Goal: Information Seeking & Learning: Learn about a topic

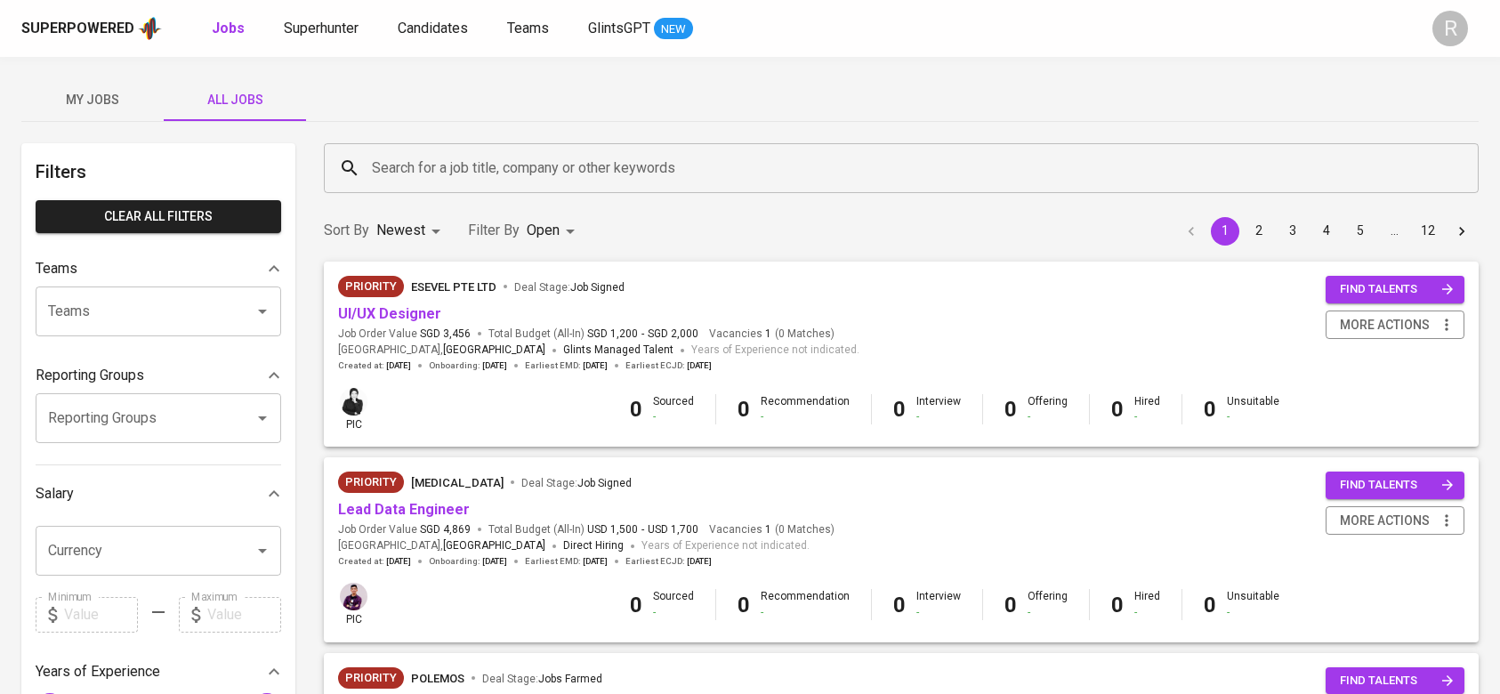
scroll to position [187, 0]
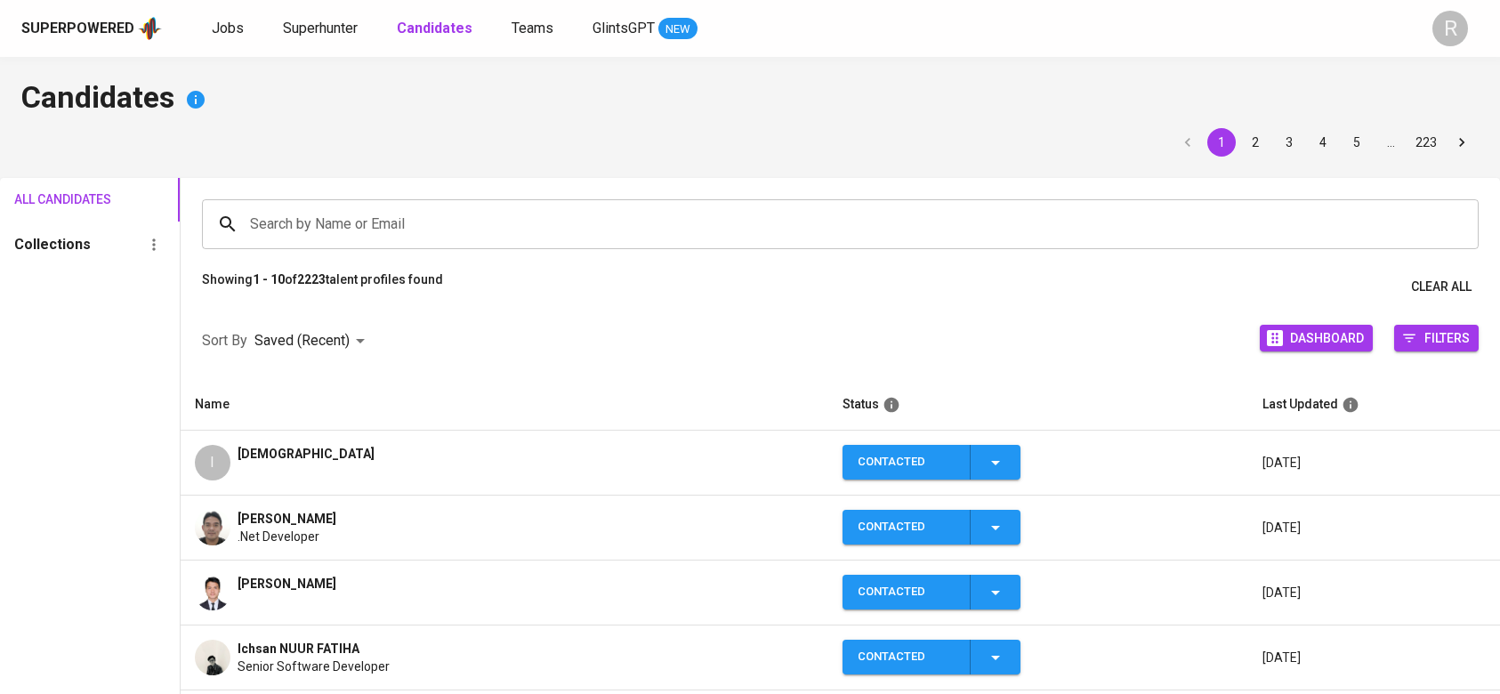
scroll to position [20, 0]
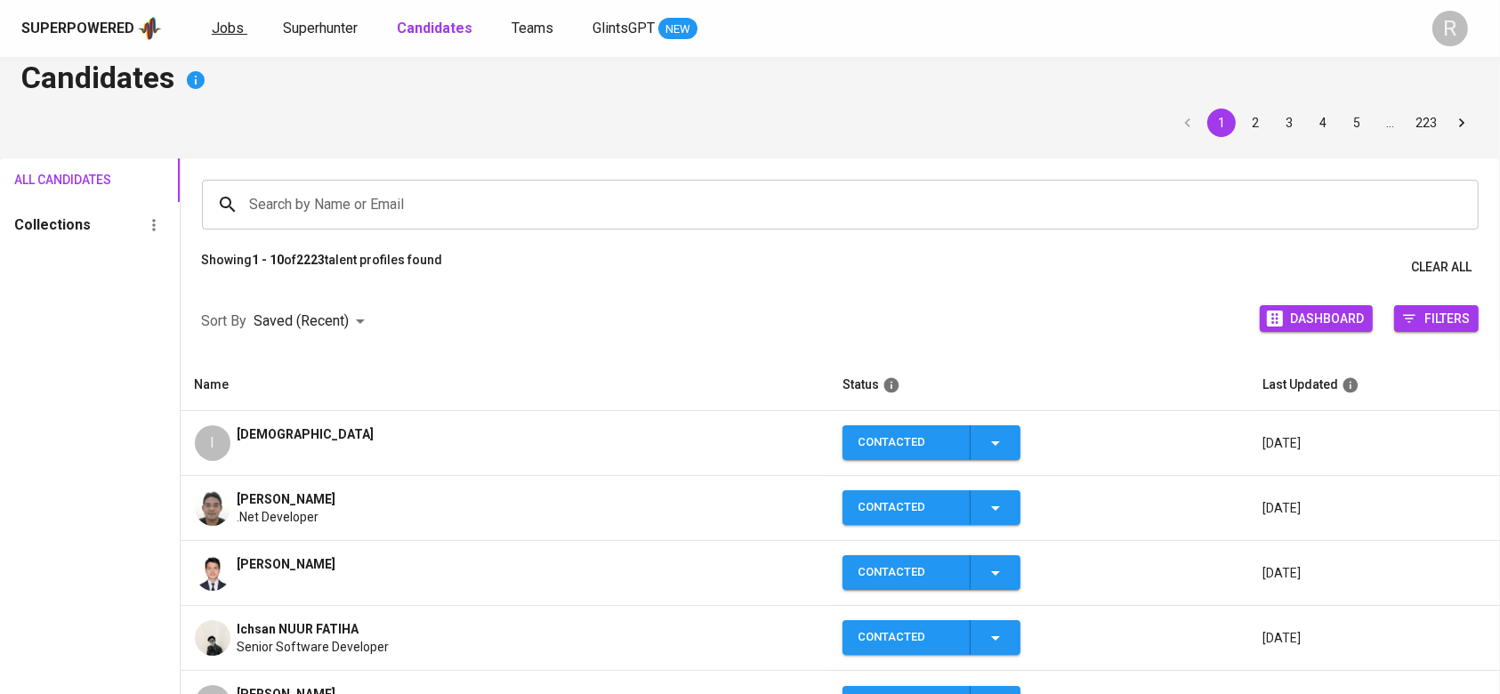
click at [230, 27] on span "Jobs" at bounding box center [228, 28] width 32 height 17
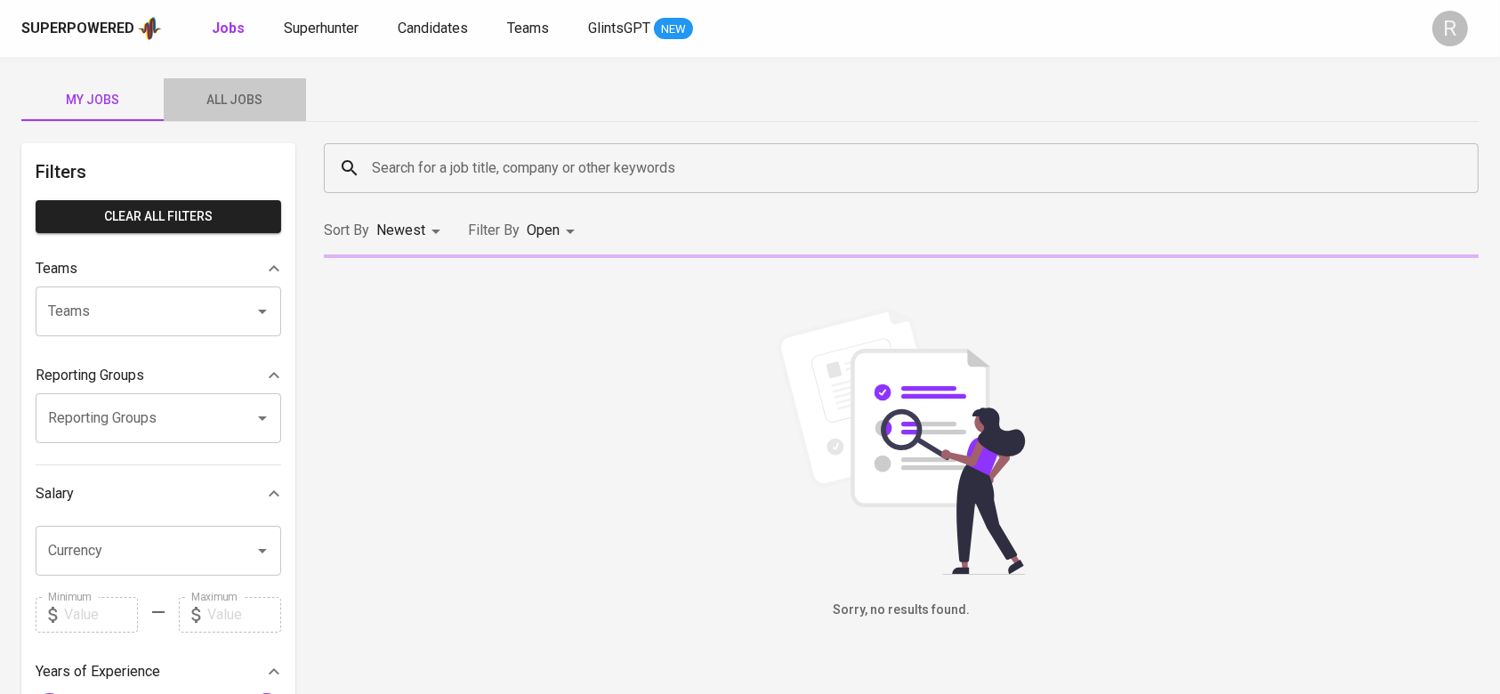
click at [249, 111] on button "All Jobs" at bounding box center [235, 99] width 142 height 43
click at [370, 153] on input "Search for a job title, company or other keywords" at bounding box center [906, 168] width 1077 height 34
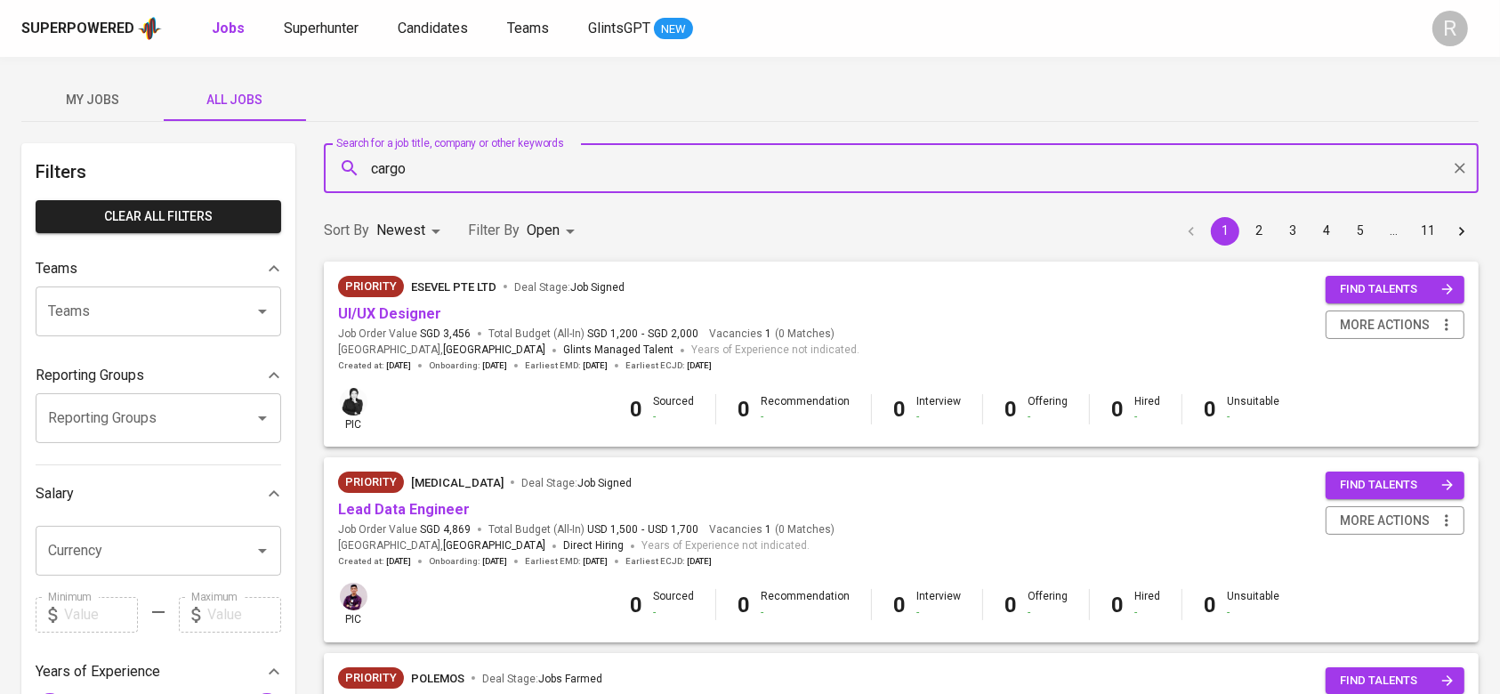
type input "cargo"
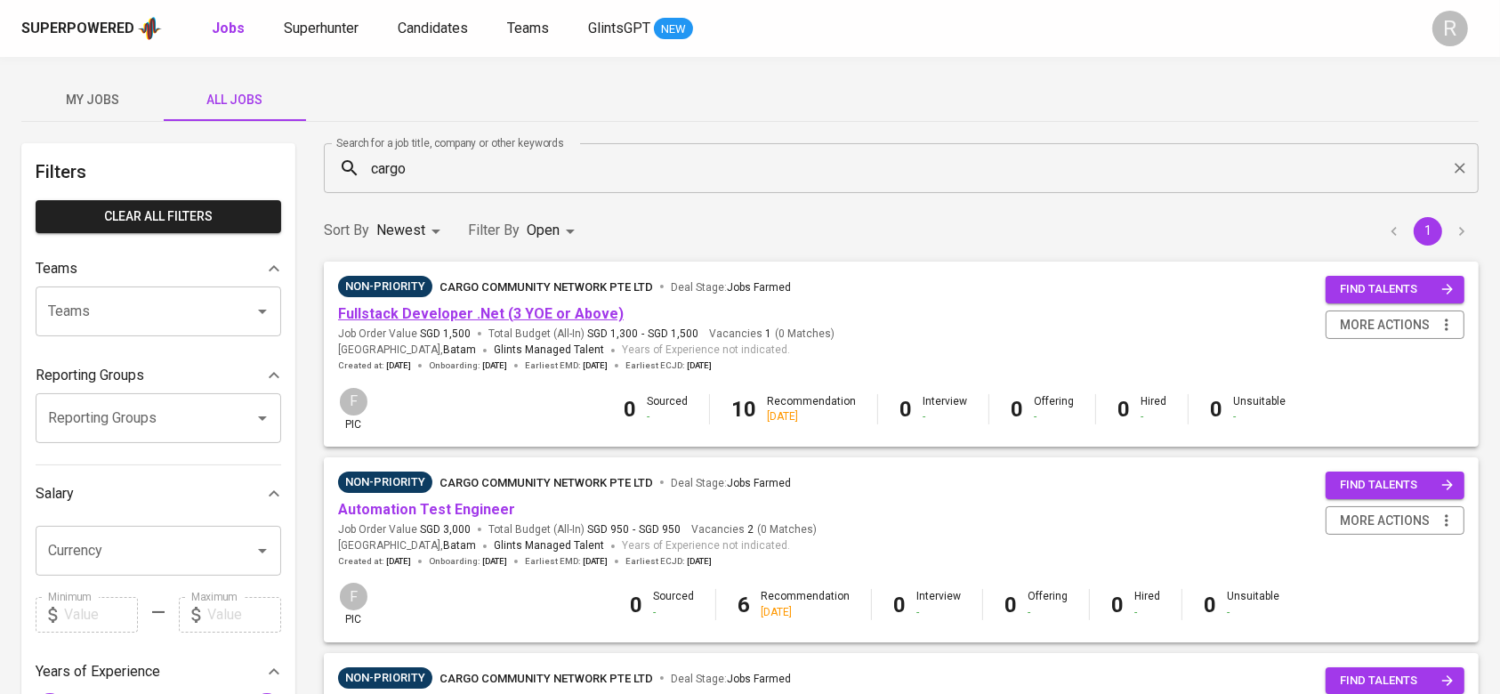
click at [408, 316] on link "Fullstack Developer .Net (3 YOE or Above)" at bounding box center [481, 313] width 286 height 17
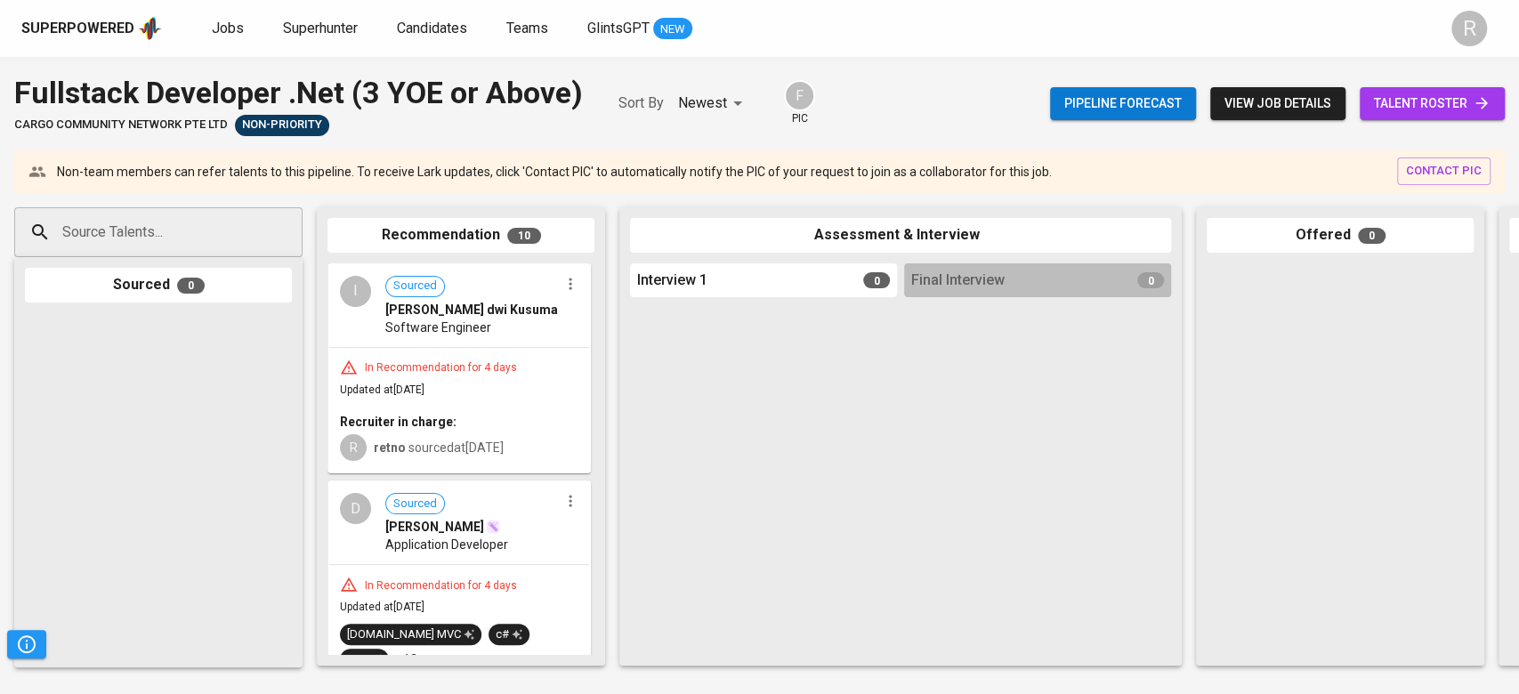
click at [1452, 106] on span "talent roster" at bounding box center [1432, 104] width 117 height 22
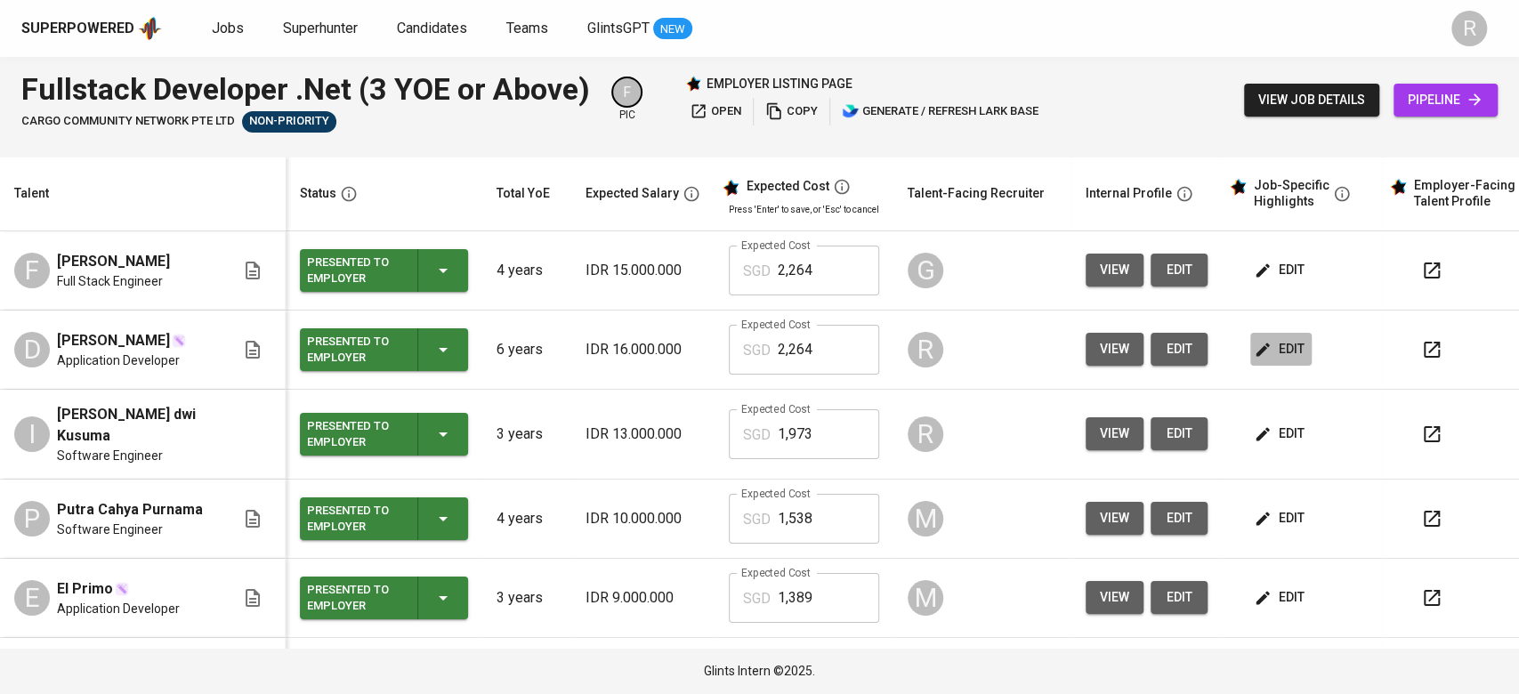
click at [1268, 345] on span "edit" at bounding box center [1280, 349] width 47 height 22
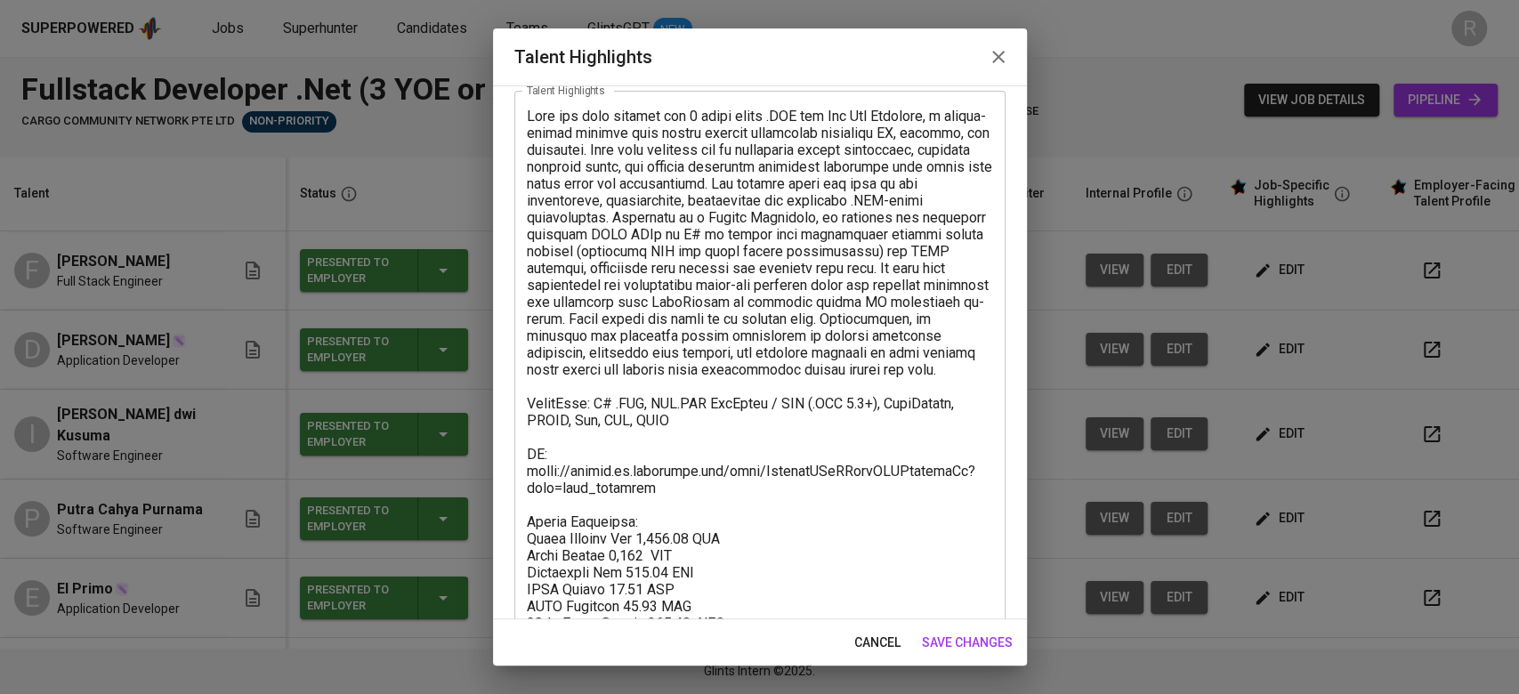
scroll to position [189, 0]
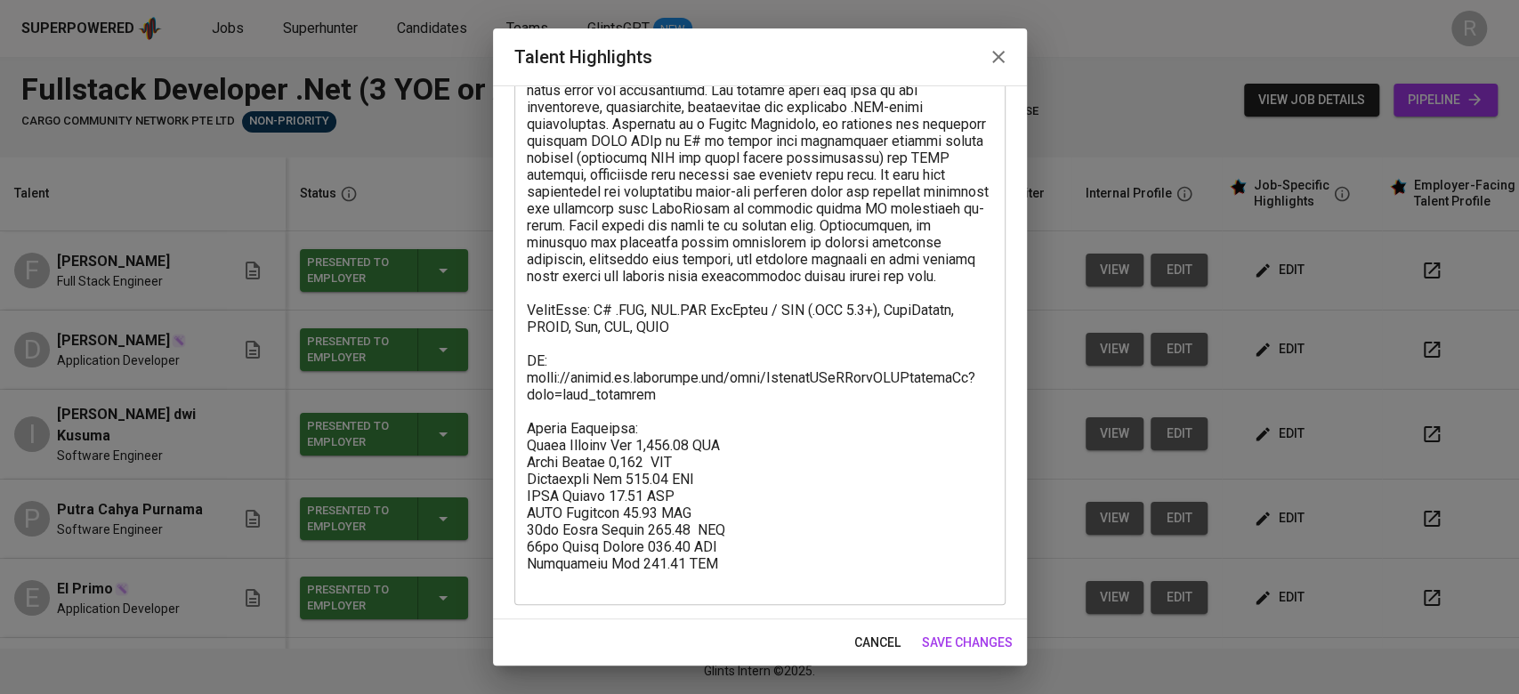
click at [874, 649] on span "cancel" at bounding box center [877, 643] width 46 height 22
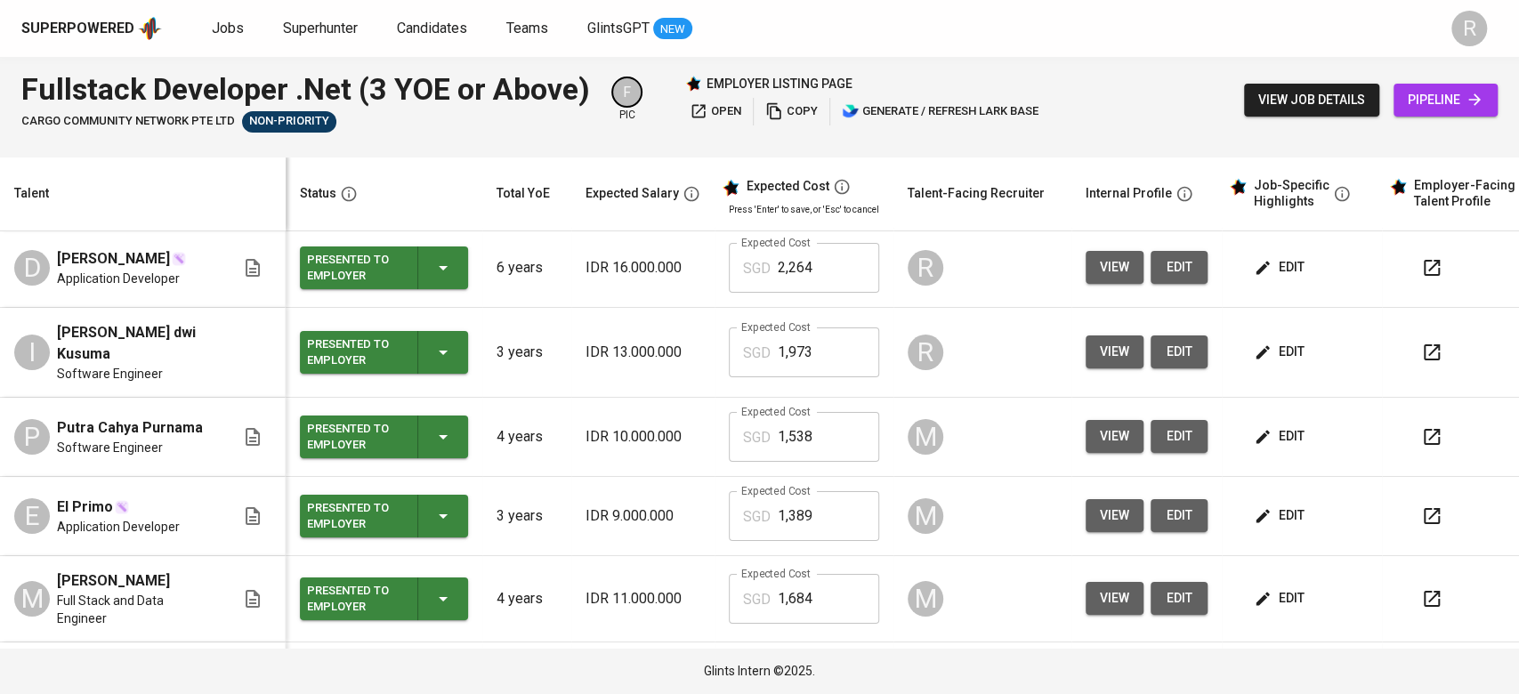
scroll to position [0, 0]
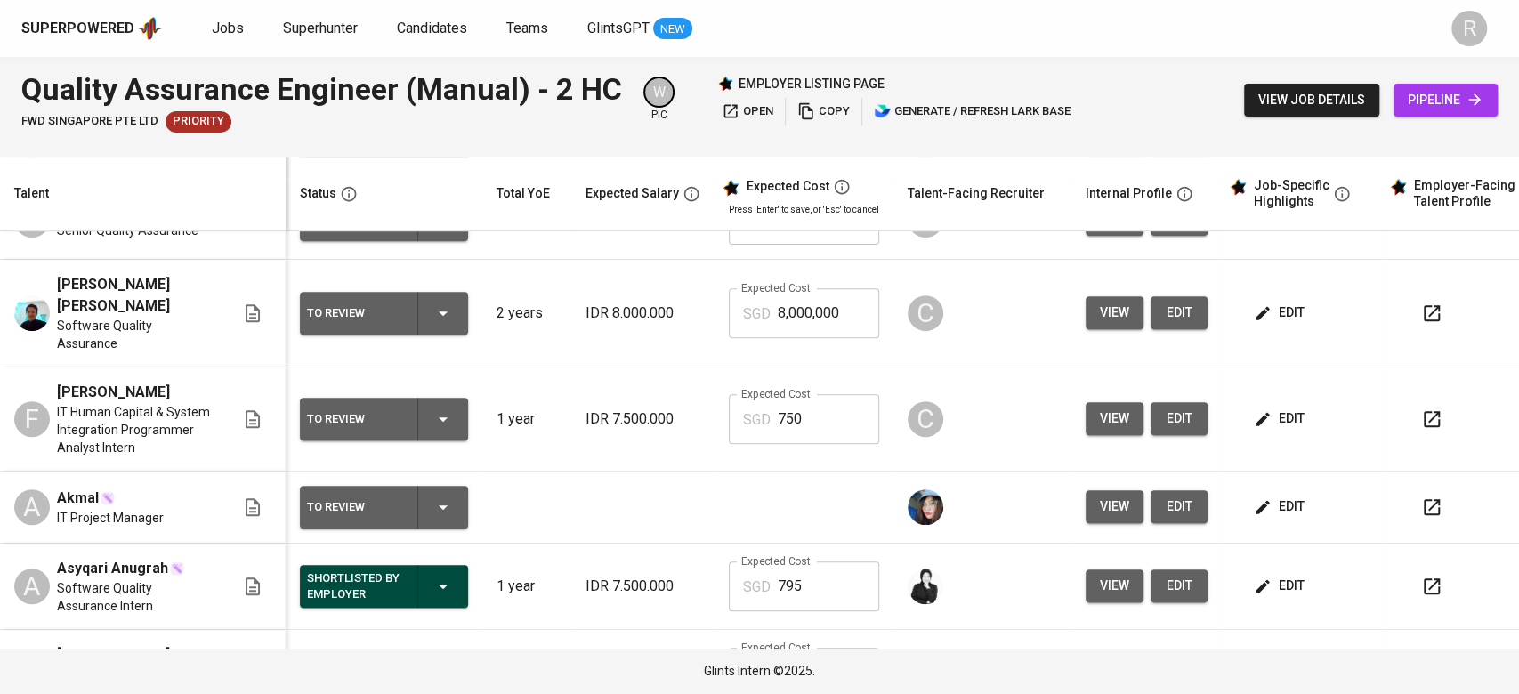
scroll to position [474, 0]
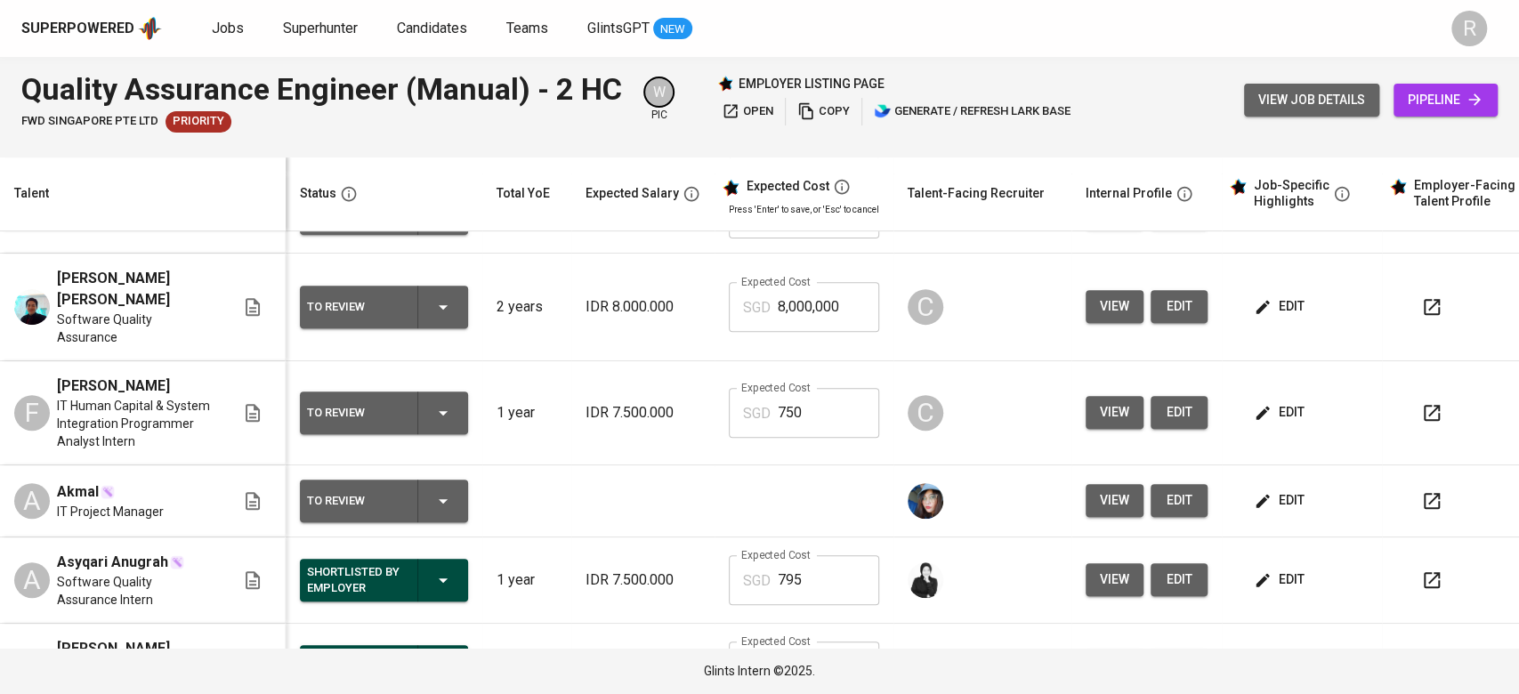
click at [1254, 84] on button "view job details" at bounding box center [1311, 100] width 135 height 33
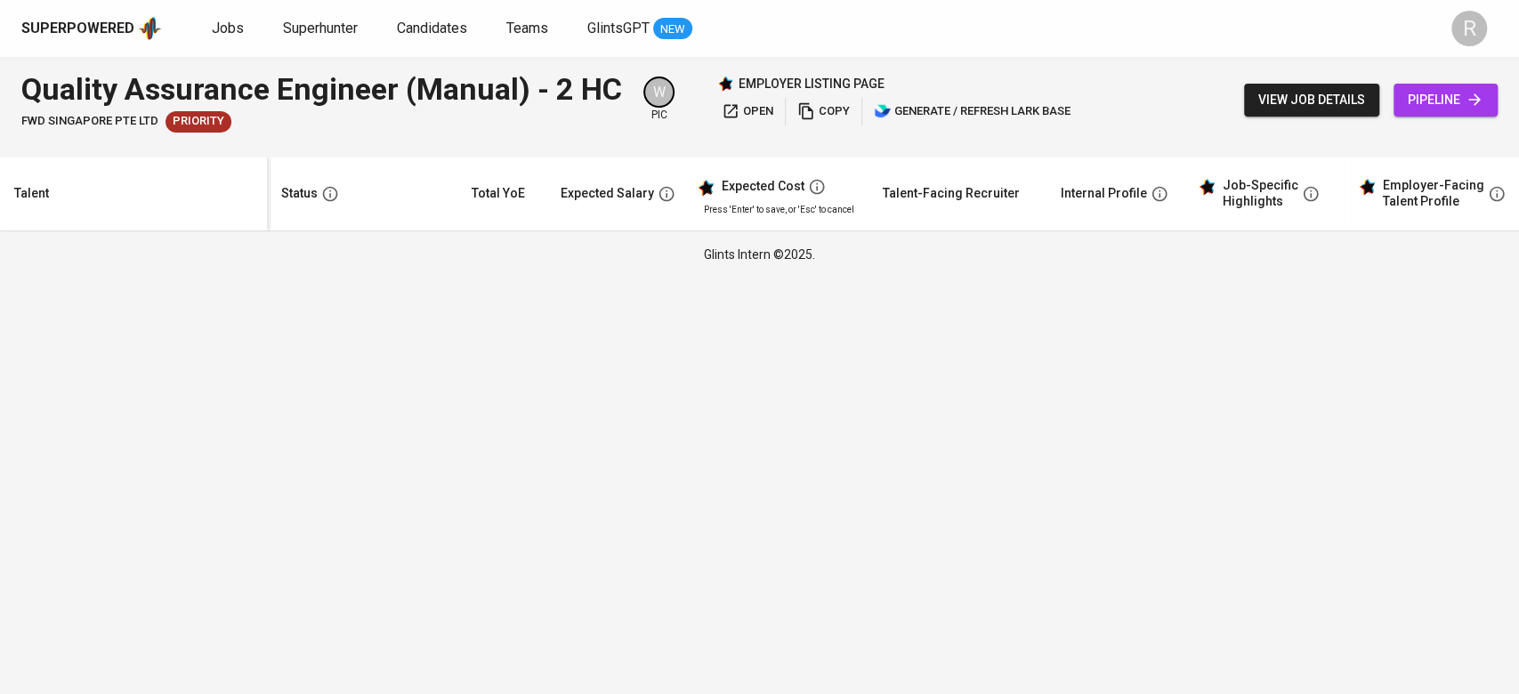
click at [1280, 90] on span "view job details" at bounding box center [1311, 100] width 107 height 22
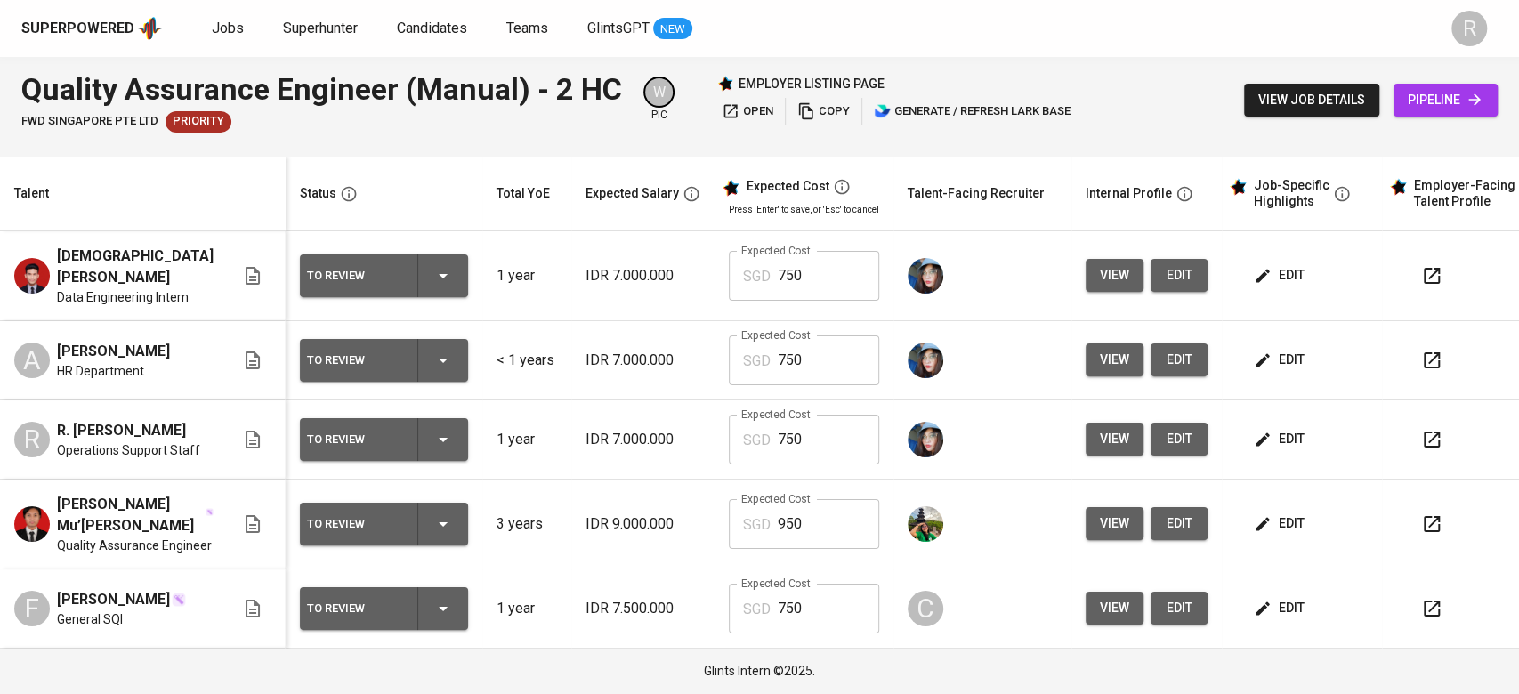
click at [1239, 93] on div "Quality Assurance Engineer (Manual) - 2 HC FWD Singapore Pte Ltd Priority W pic…" at bounding box center [759, 100] width 1519 height 86
click at [1266, 93] on span "view job details" at bounding box center [1311, 100] width 107 height 22
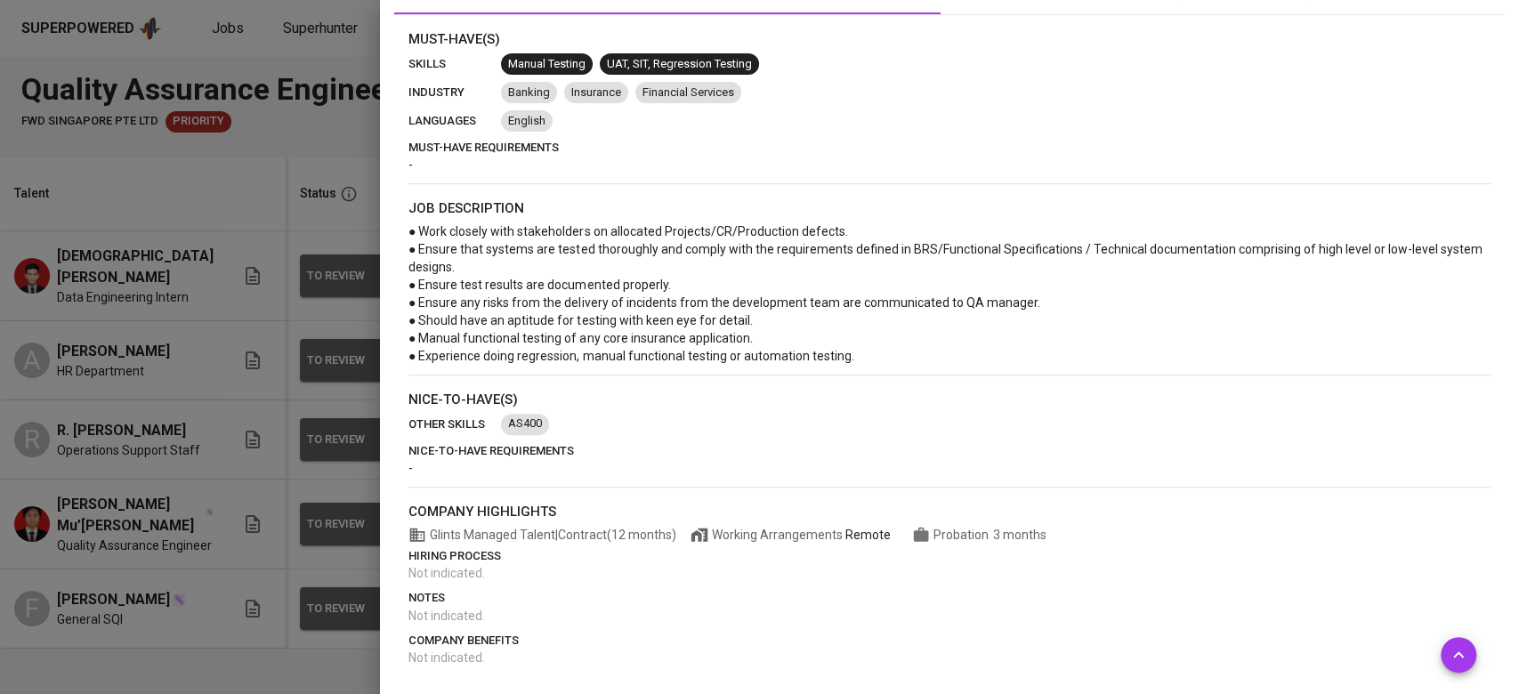
scroll to position [228, 0]
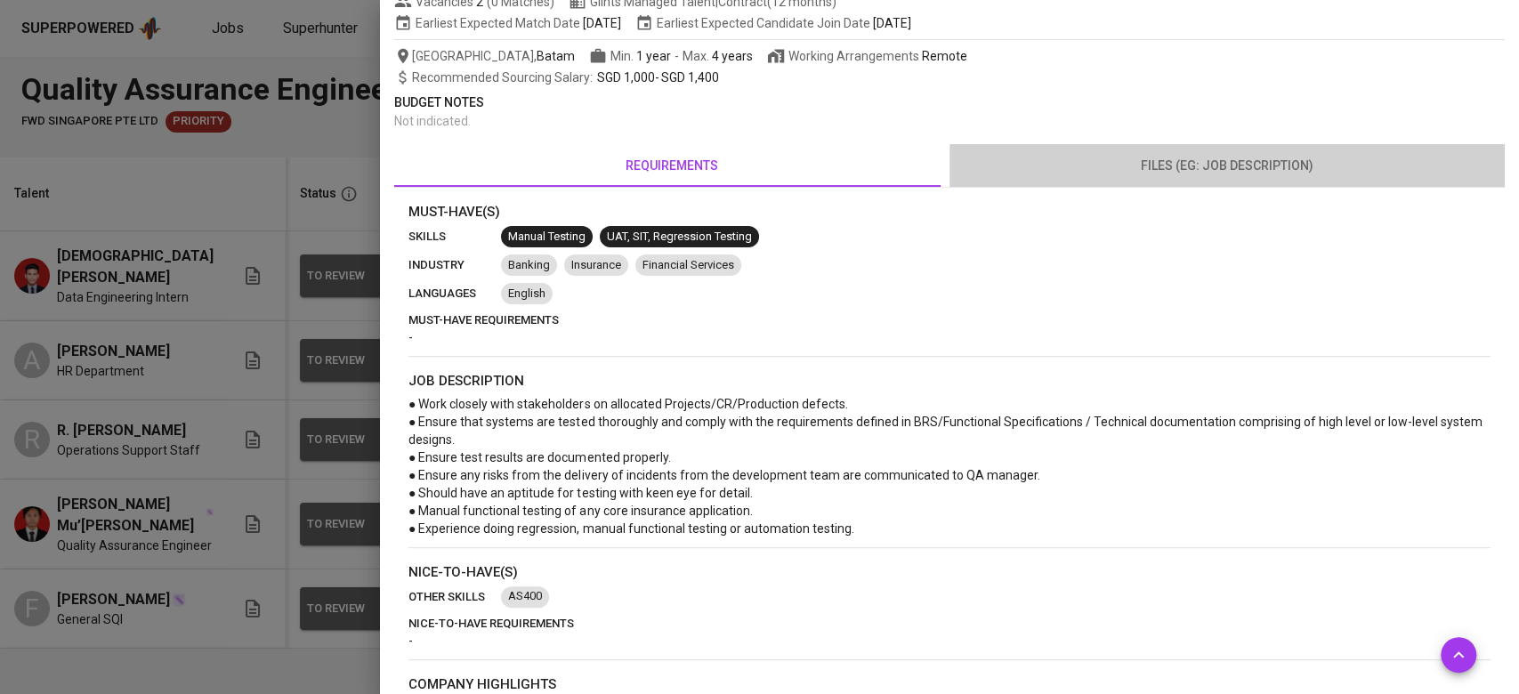
click at [1239, 162] on span "files (eg: job description)" at bounding box center [1227, 166] width 534 height 22
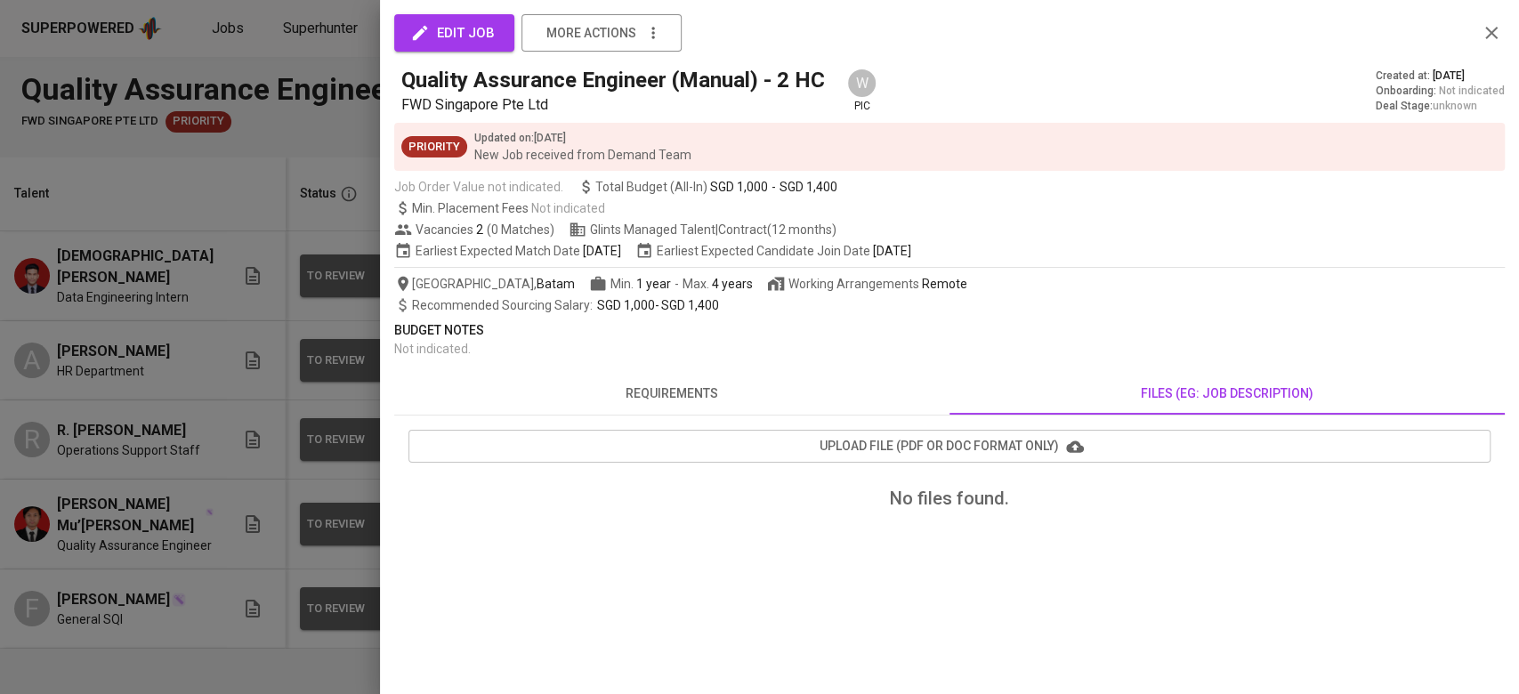
click at [676, 406] on button "requirements" at bounding box center [671, 393] width 555 height 43
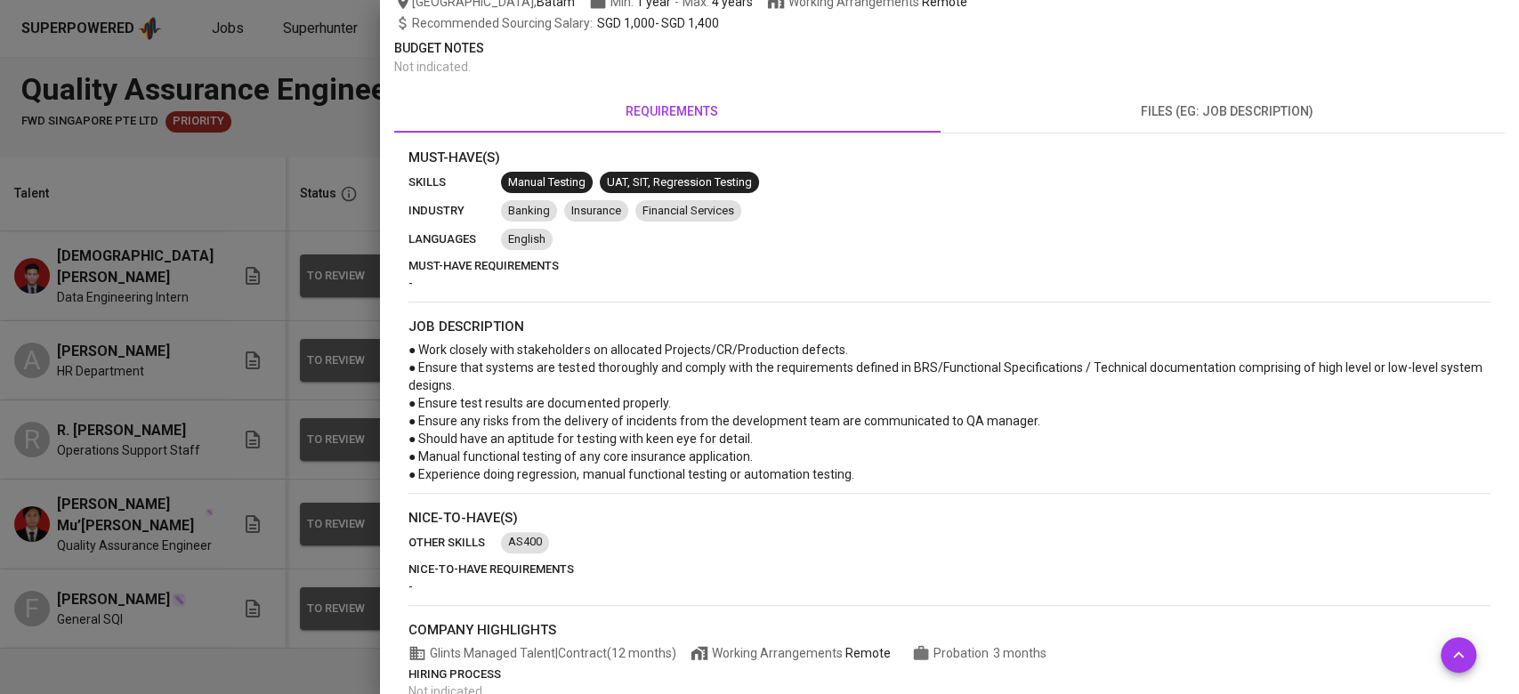
scroll to position [275, 0]
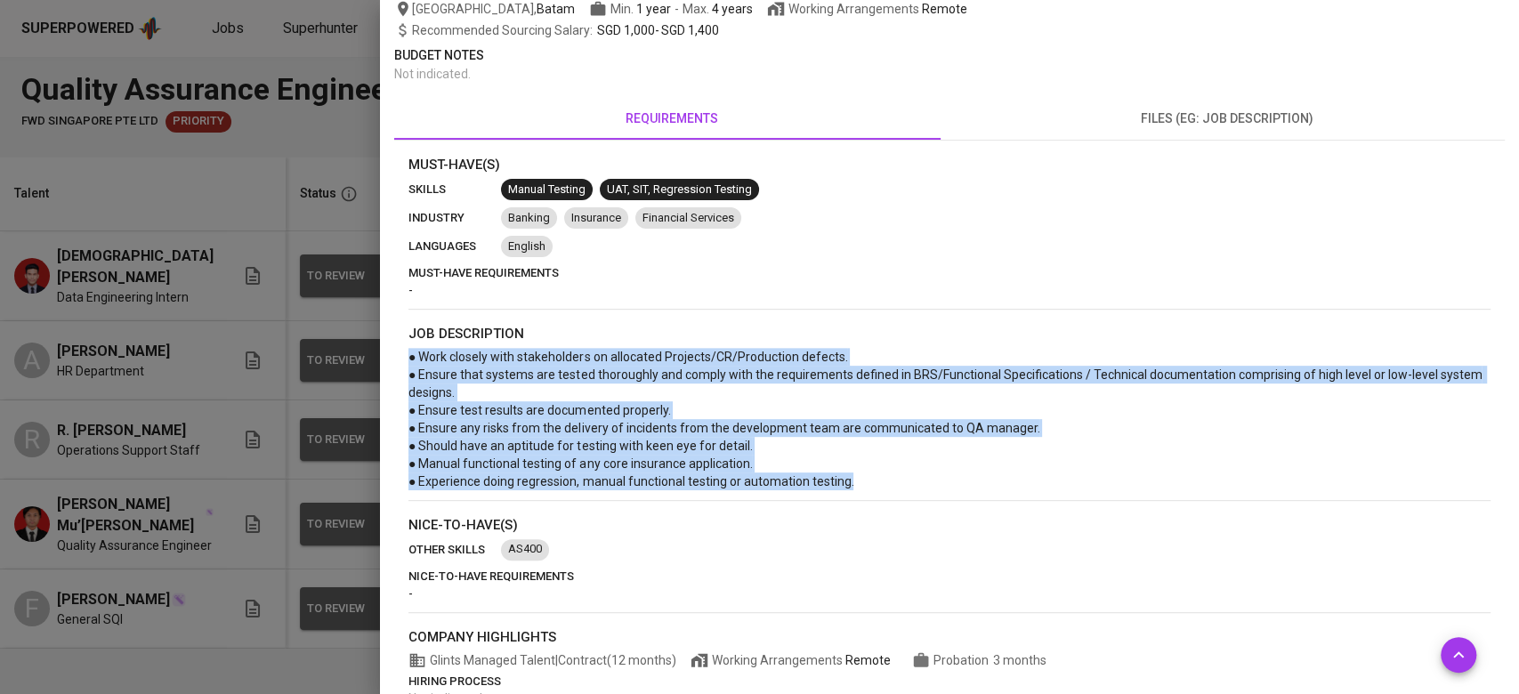
drag, startPoint x: 405, startPoint y: 360, endPoint x: 877, endPoint y: 476, distance: 486.5
click at [877, 476] on div "Must-Have(s) skills Manual Testing UAT, SIT, Regression Testing industry Bankin…" at bounding box center [949, 473] width 1111 height 637
copy span "● Work closely with stakeholders on allocated Projects/CR/Production defects. ●…"
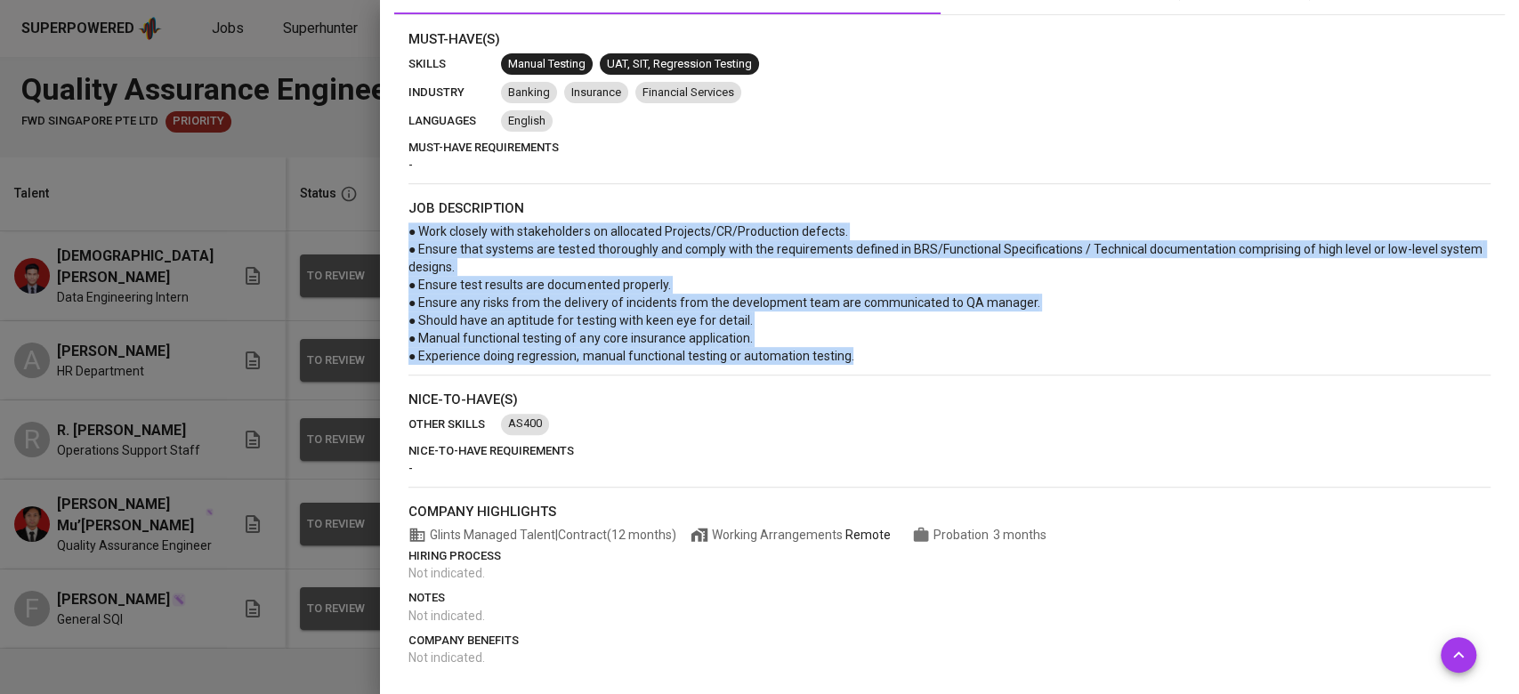
scroll to position [0, 0]
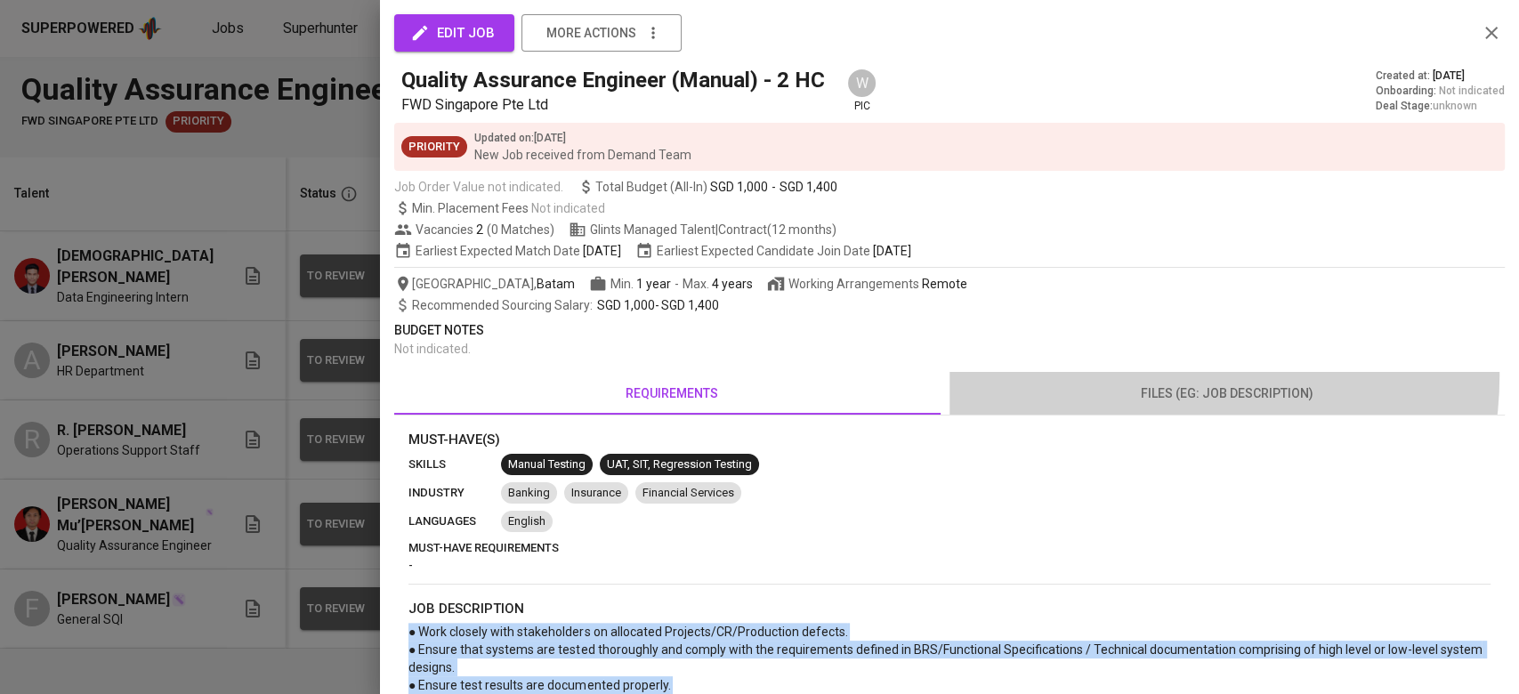
click at [1136, 375] on button "files (eg: job description)" at bounding box center [1227, 393] width 555 height 43
click at [1128, 166] on div "Priority Updated on : [DATE] New Job received from Demand Team" at bounding box center [949, 147] width 1111 height 48
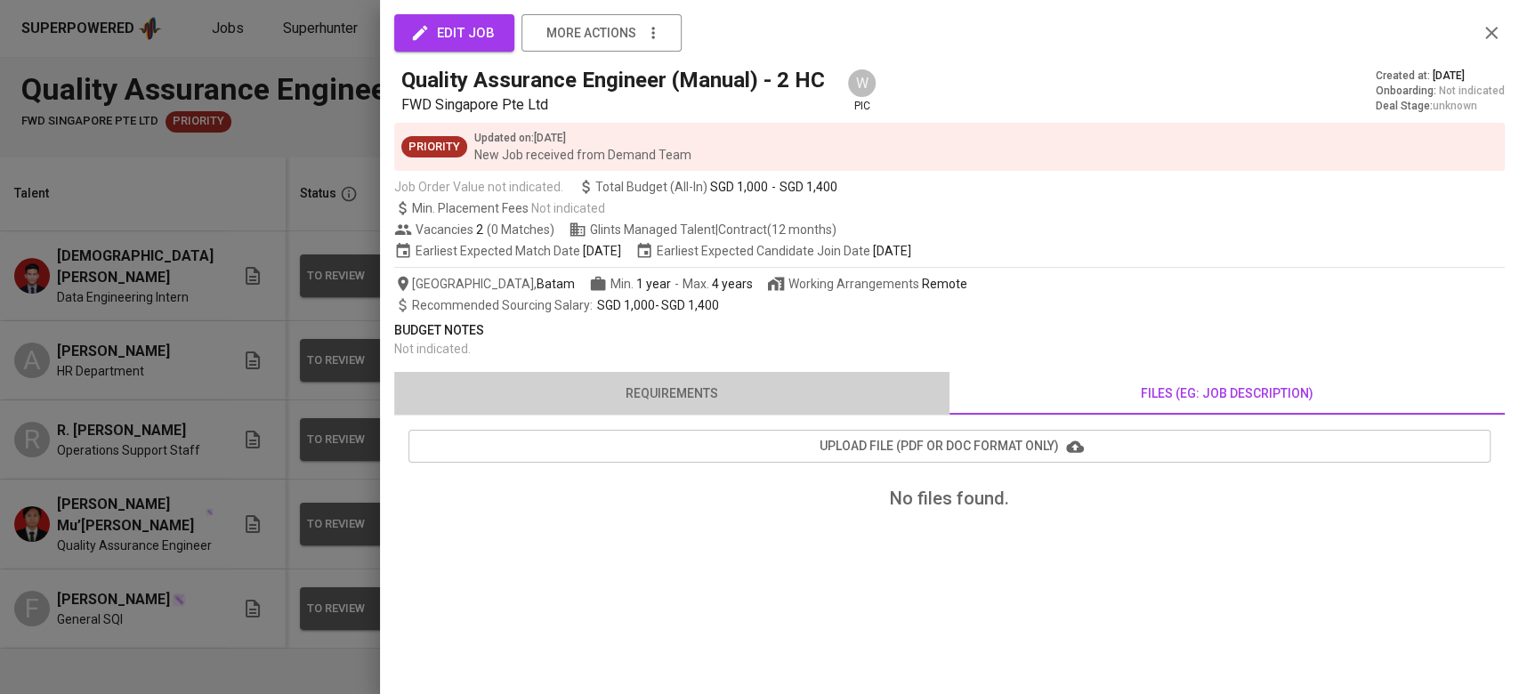
click at [699, 394] on span "requirements" at bounding box center [672, 394] width 534 height 22
